Goal: Check status: Check status

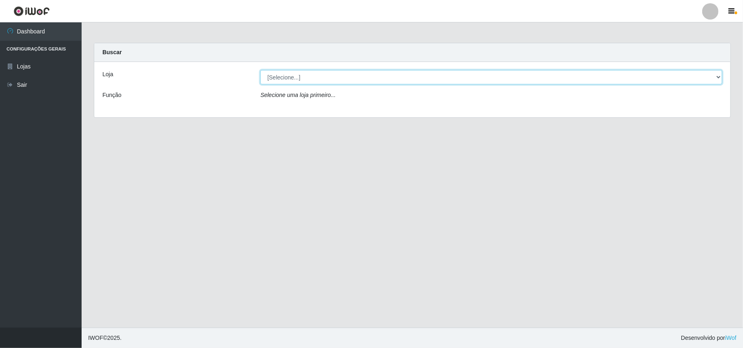
click at [352, 84] on select "[Selecione...] Bemais Supermercados - B11 Manaíra" at bounding box center [491, 77] width 462 height 14
select select "409"
click at [260, 70] on select "[Selecione...] Bemais Supermercados - B11 Manaíra" at bounding box center [491, 77] width 462 height 14
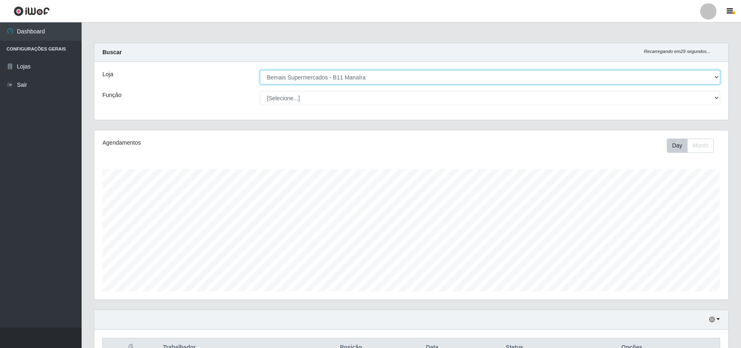
scroll to position [170, 633]
click at [715, 322] on button "button" at bounding box center [713, 319] width 11 height 9
click at [687, 294] on button "1 Semana" at bounding box center [687, 288] width 64 height 17
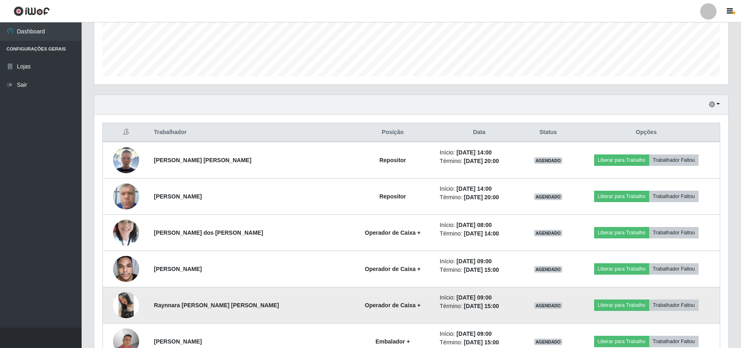
scroll to position [212, 0]
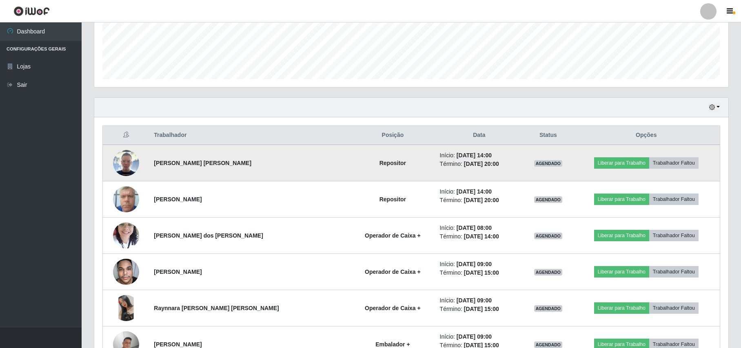
click at [149, 164] on td at bounding box center [126, 163] width 46 height 37
click at [139, 161] on img at bounding box center [126, 163] width 26 height 26
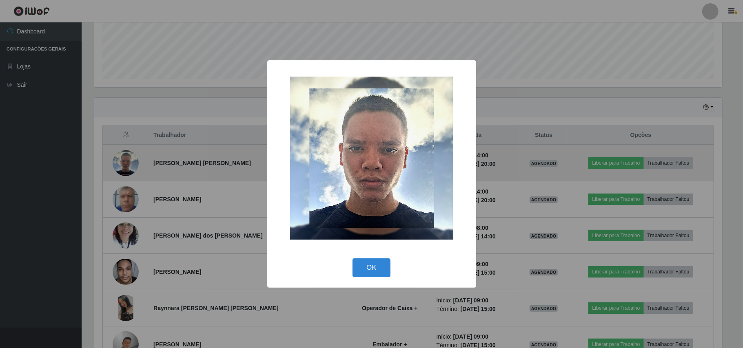
click at [139, 161] on div "× OK Cancel" at bounding box center [371, 174] width 743 height 348
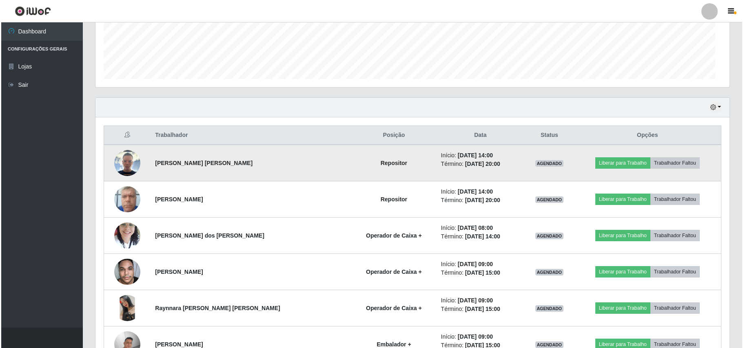
scroll to position [170, 633]
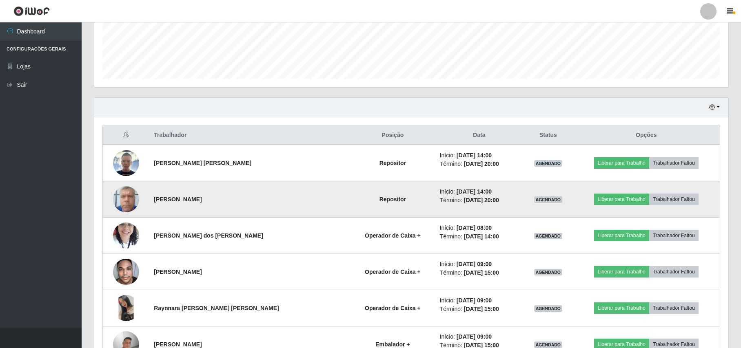
click at [124, 201] on img at bounding box center [126, 199] width 26 height 35
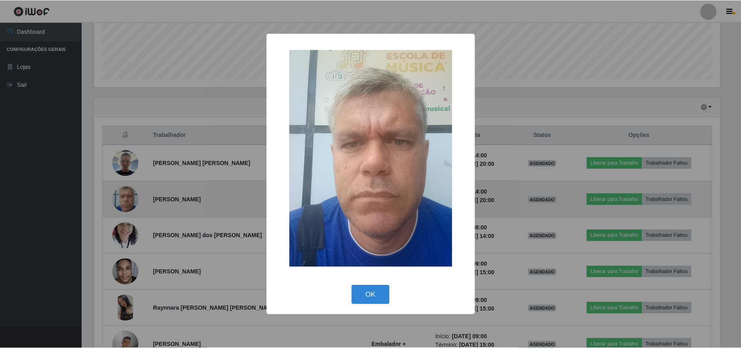
scroll to position [170, 627]
click at [124, 201] on div "× OK Cancel" at bounding box center [371, 174] width 743 height 348
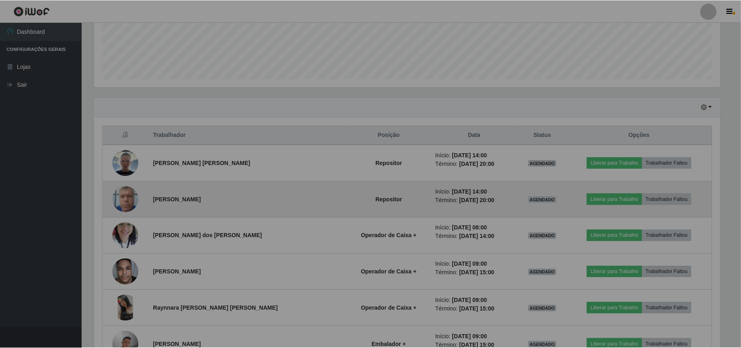
scroll to position [170, 633]
